Goal: Task Accomplishment & Management: Manage account settings

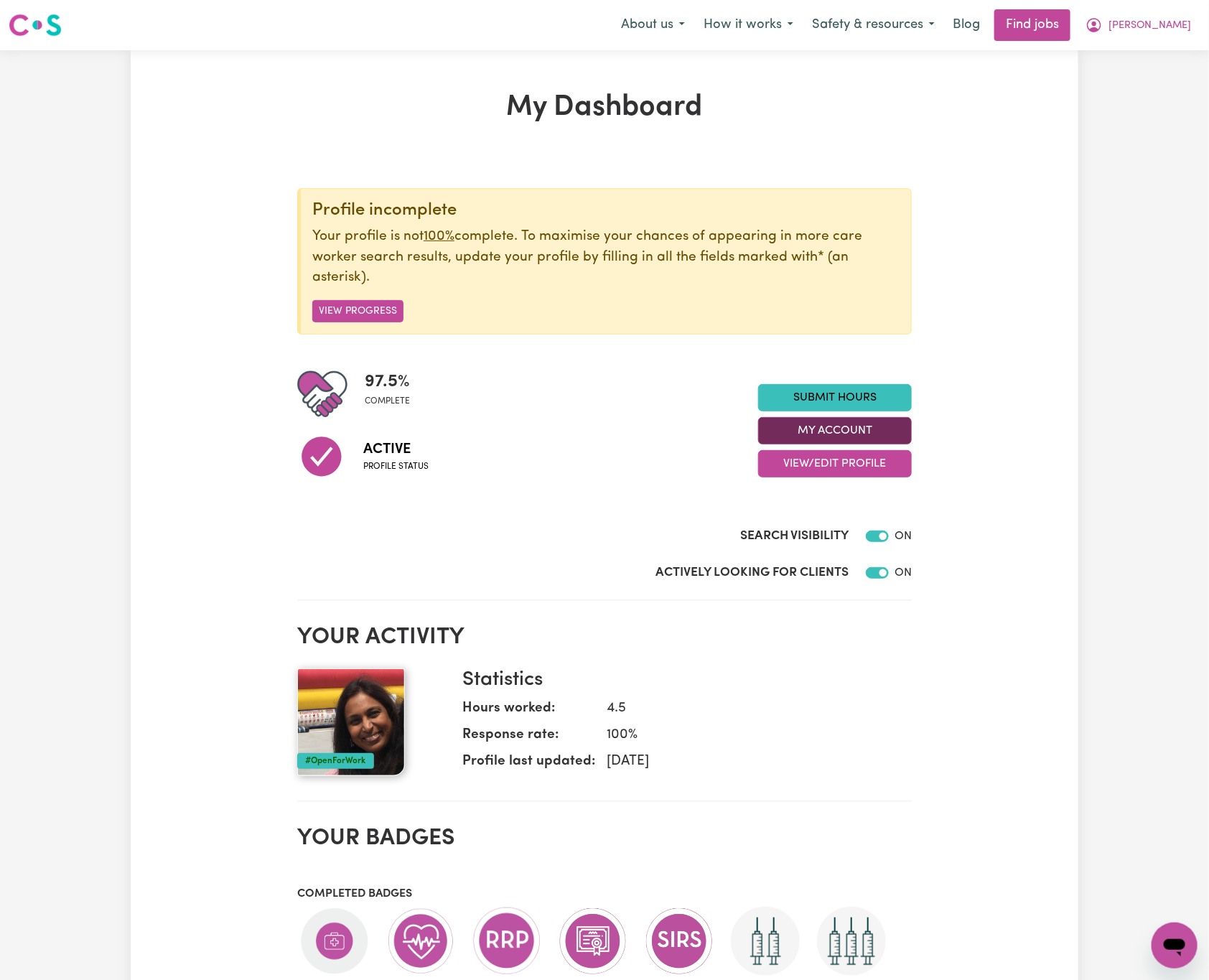
click at [905, 428] on button "My Account" at bounding box center [835, 430] width 154 height 27
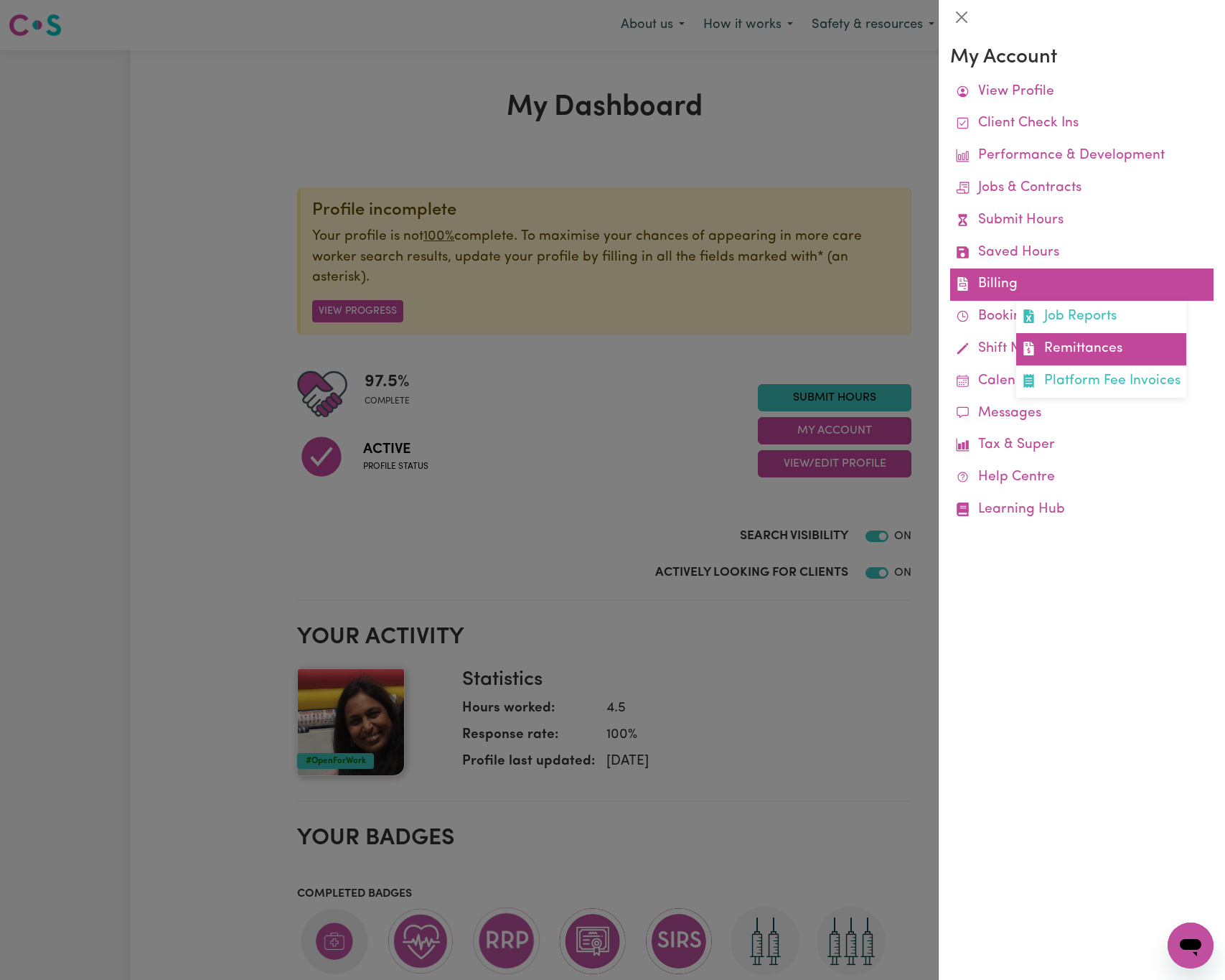
click at [1088, 353] on link "Remittances" at bounding box center [1101, 350] width 170 height 32
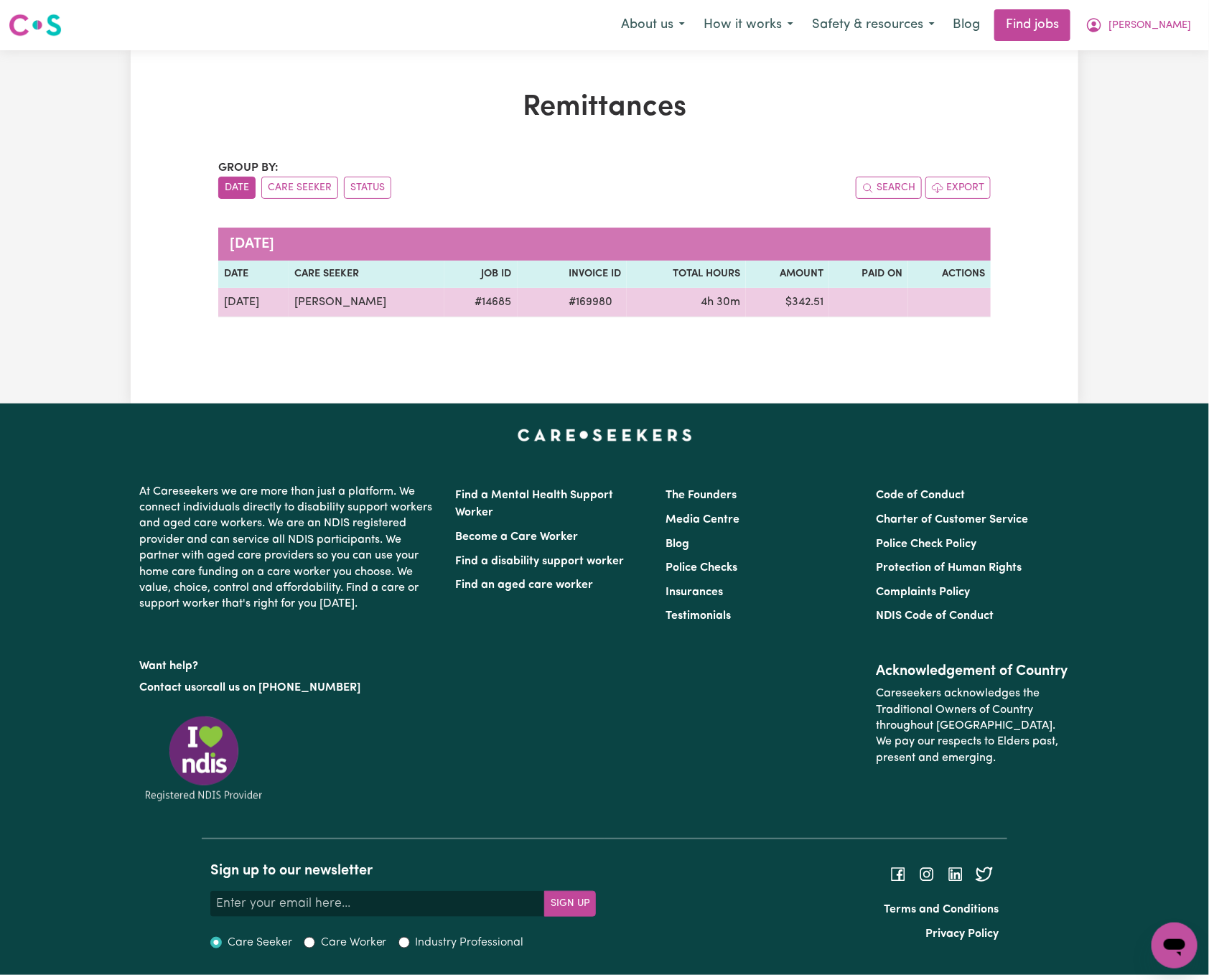
drag, startPoint x: 395, startPoint y: 305, endPoint x: 273, endPoint y: 306, distance: 122.0
click at [273, 306] on tr "[DATE] [PERSON_NAME] # 14685 # 169980 4h 30m $ 342.51" at bounding box center [604, 302] width 772 height 29
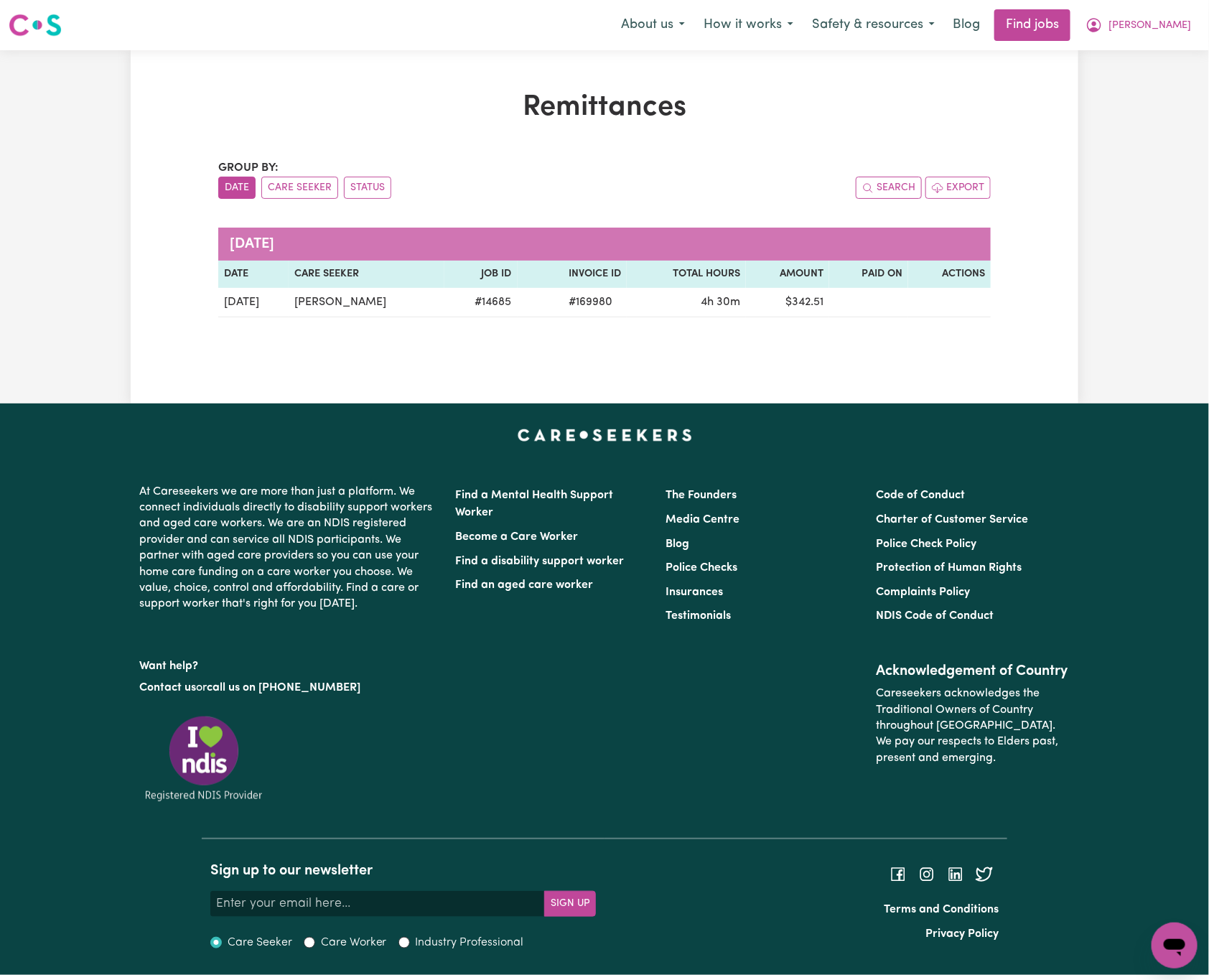
copy tr "[PERSON_NAME]"
click at [1176, 20] on span "[PERSON_NAME]" at bounding box center [1150, 25] width 83 height 16
click at [1156, 101] on link "Logout" at bounding box center [1142, 109] width 114 height 27
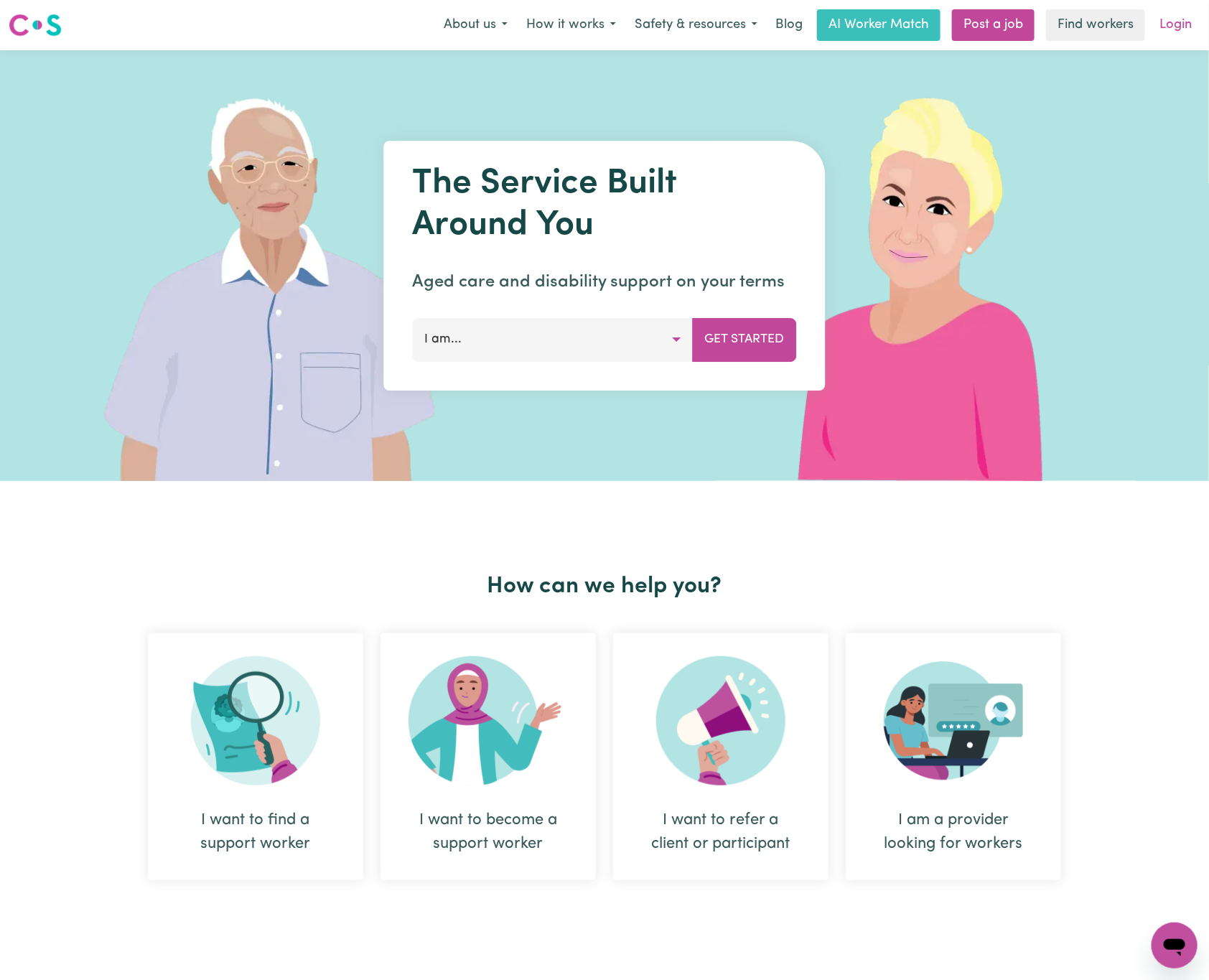
click at [1187, 13] on link "Login" at bounding box center [1175, 25] width 50 height 32
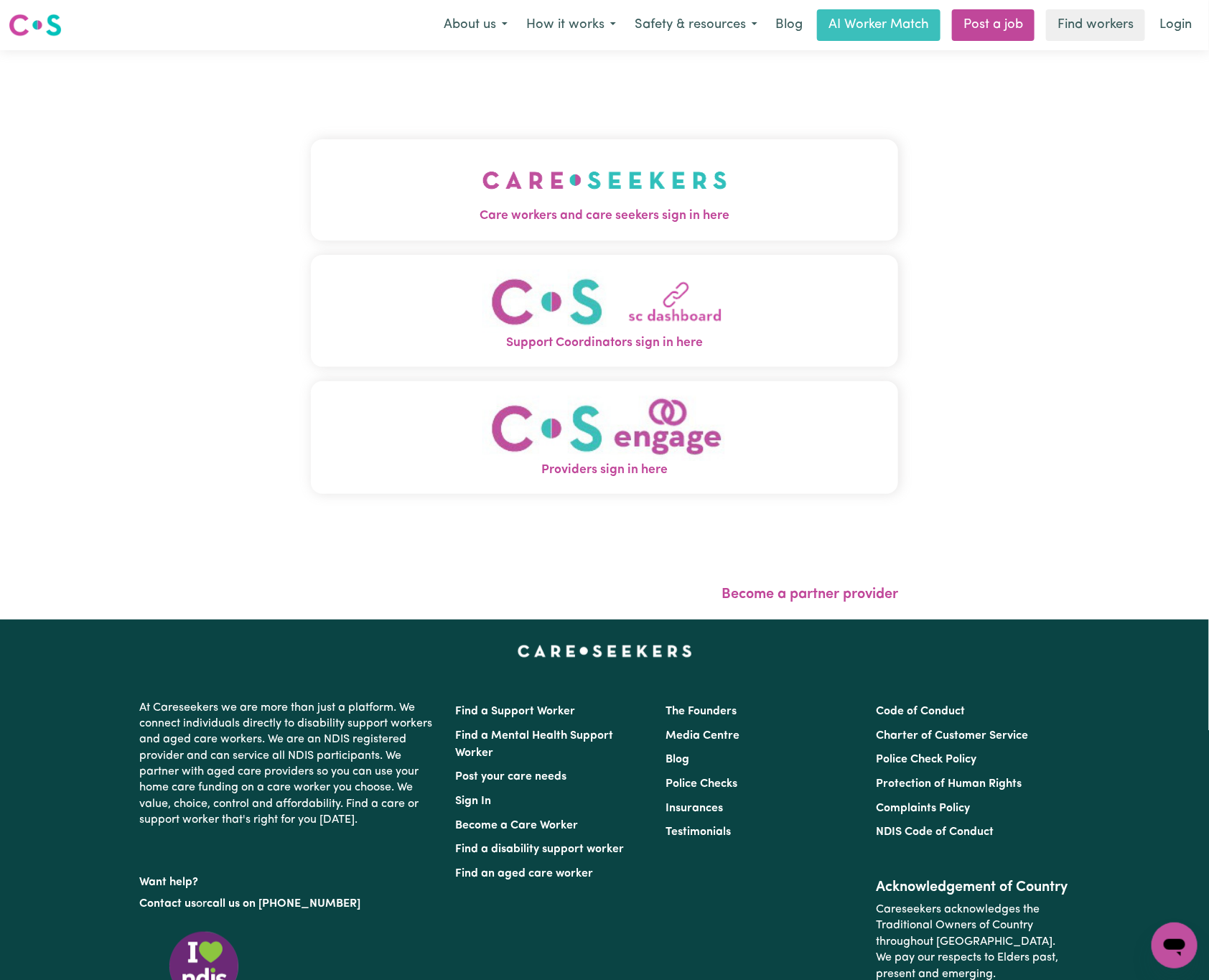
drag, startPoint x: 467, startPoint y: 188, endPoint x: 483, endPoint y: 126, distance: 64.0
click at [467, 187] on button "Care workers and care seekers sign in here" at bounding box center [604, 189] width 587 height 101
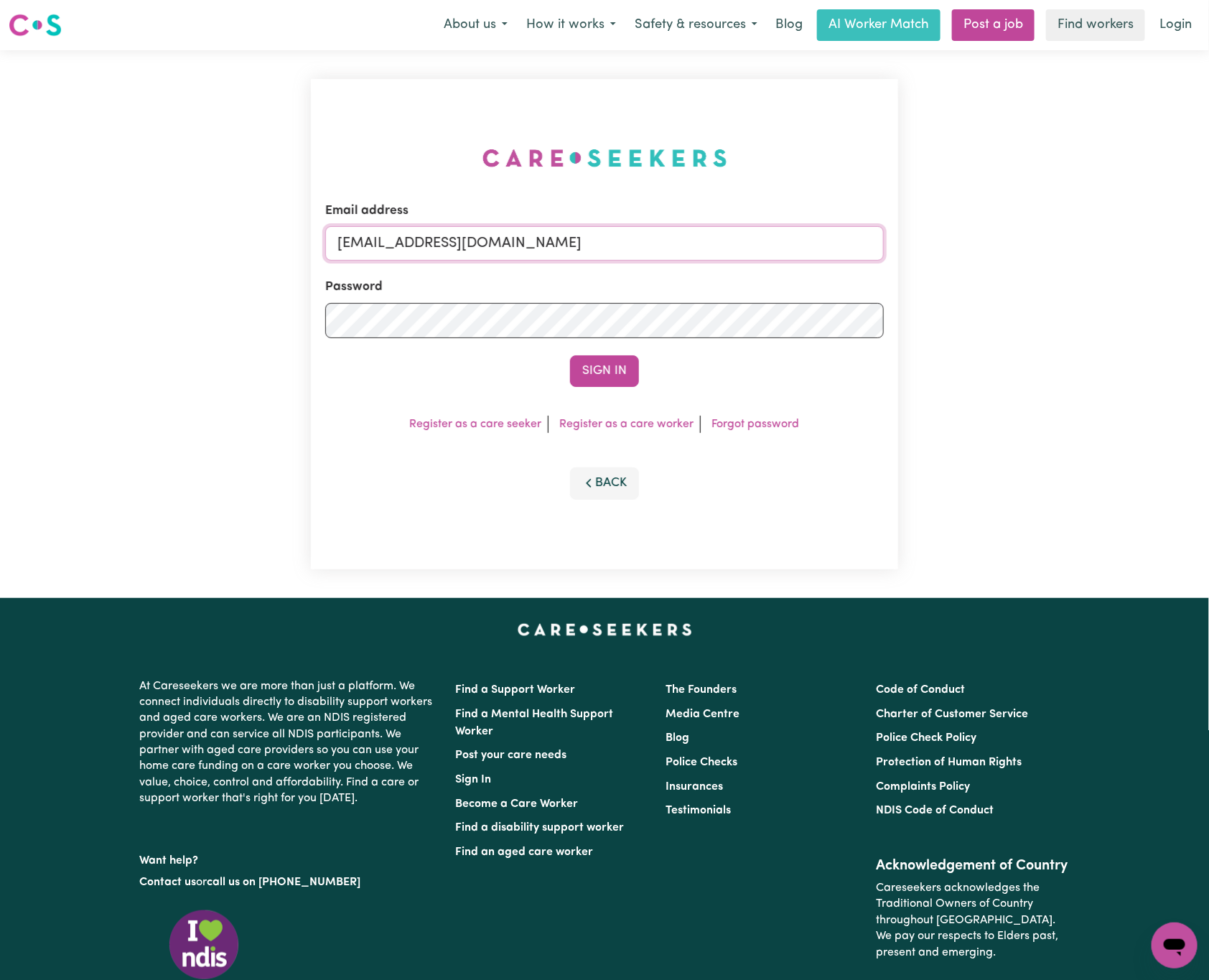
drag, startPoint x: 418, startPoint y: 239, endPoint x: 747, endPoint y: 240, distance: 329.0
click at [747, 240] on input "[EMAIL_ADDRESS][DOMAIN_NAME]" at bounding box center [604, 243] width 558 height 35
paste input "[PERSON_NAME][EMAIL_ADDRESS][DOMAIN_NAME]"
click at [570, 355] on button "Sign In" at bounding box center [604, 371] width 69 height 32
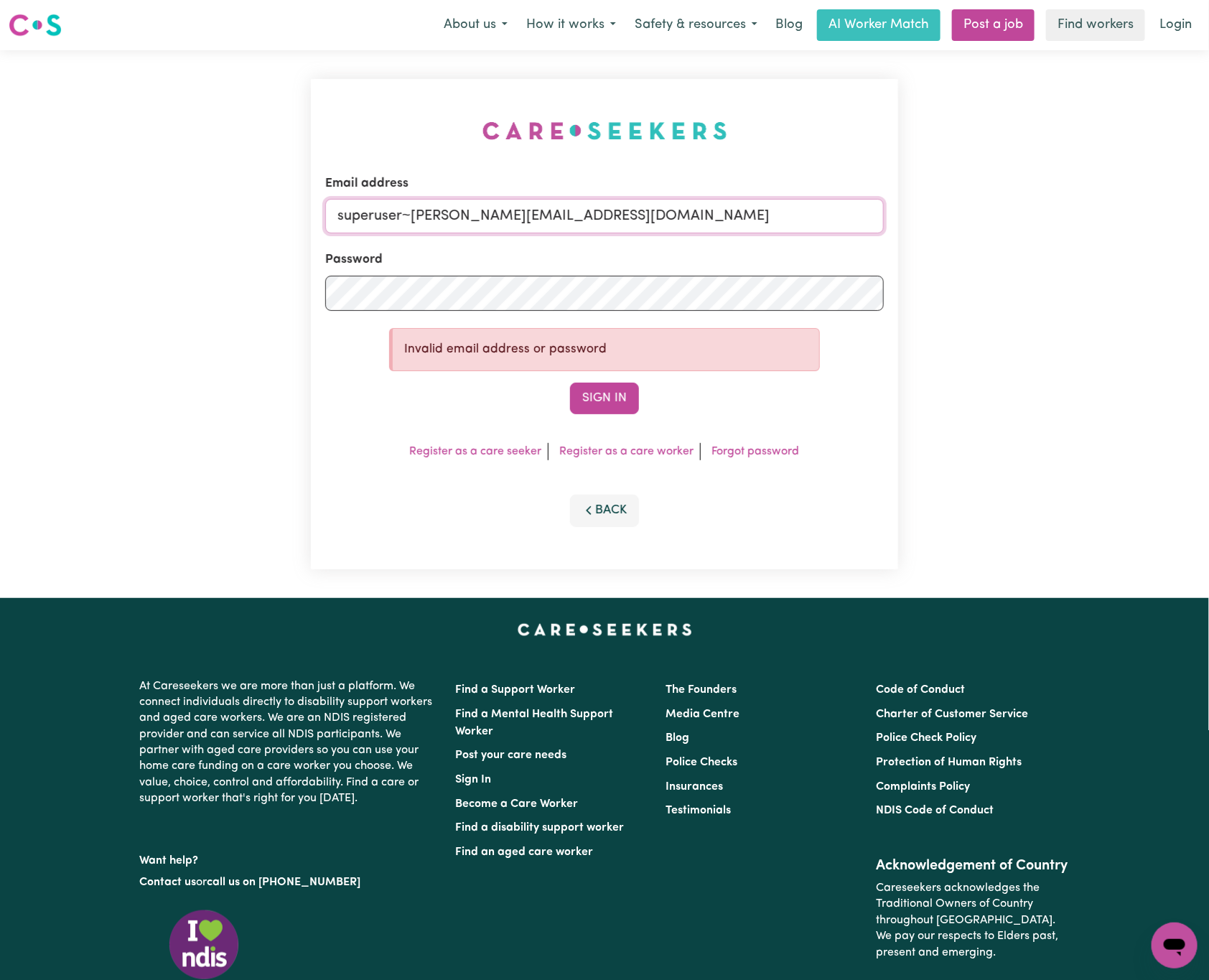
drag, startPoint x: 412, startPoint y: 214, endPoint x: 1260, endPoint y: 215, distance: 848.0
click at [1209, 215] on html "Menu About us How it works Safety & resources Blog AI Worker Match Post a job F…" at bounding box center [604, 584] width 1209 height 1169
paste input "7@bigpon"
type input "[EMAIL_ADDRESS][PERSON_NAME][DOMAIN_NAME]"
click at [570, 382] on button "Sign In" at bounding box center [604, 398] width 69 height 32
